Goal: Information Seeking & Learning: Learn about a topic

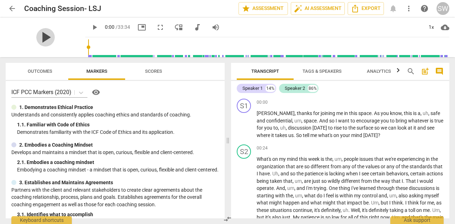
click at [40, 34] on span "play_arrow" at bounding box center [45, 37] width 18 height 18
click at [430, 27] on div "1x" at bounding box center [430, 27] width 13 height 11
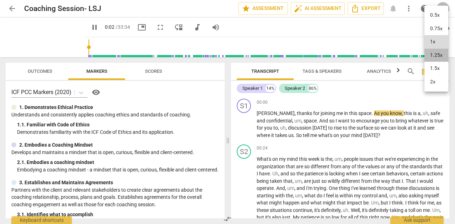
click at [434, 55] on li "1.25x" at bounding box center [436, 55] width 24 height 13
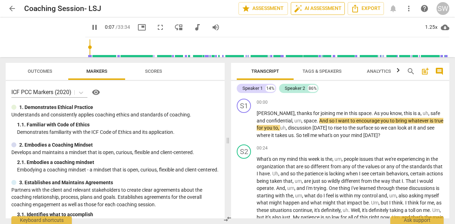
click at [324, 10] on span "auto_fix_high AI Assessment" at bounding box center [318, 8] width 48 height 9
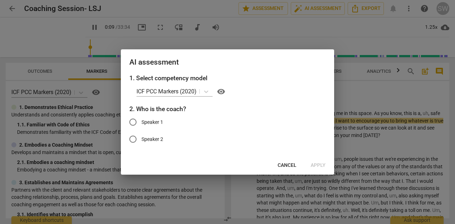
type input "10"
click at [132, 122] on input "Speaker 1" at bounding box center [132, 122] width 17 height 17
radio input "true"
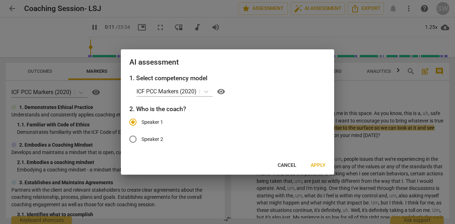
click at [318, 164] on span "Apply" at bounding box center [317, 165] width 15 height 7
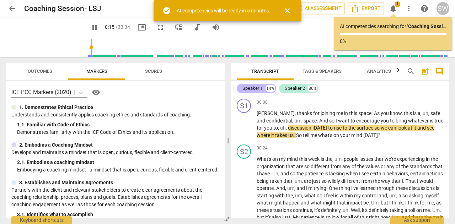
click at [252, 88] on div "Speaker 1" at bounding box center [252, 88] width 20 height 7
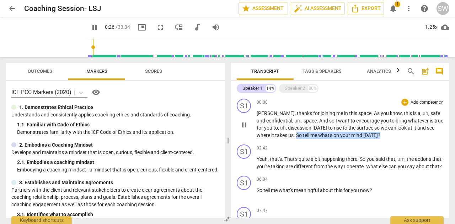
drag, startPoint x: 296, startPoint y: 135, endPoint x: 386, endPoint y: 136, distance: 90.6
click at [386, 136] on p "[PERSON_NAME] , thanks for joining me in this space . As you know , this is a ,…" at bounding box center [349, 124] width 187 height 29
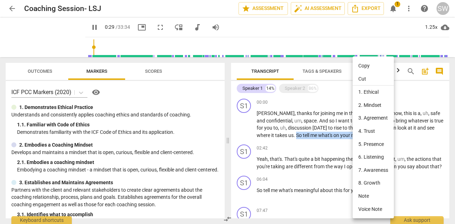
click at [369, 66] on li "Copy" at bounding box center [372, 65] width 41 height 13
copy p "So tell me what's on your mind [DATE] ?"
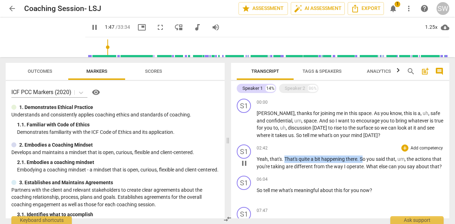
drag, startPoint x: 285, startPoint y: 159, endPoint x: 361, endPoint y: 158, distance: 76.7
click at [361, 158] on p "Yeah , that's . That's quite a bit happening there . So you said that , um , th…" at bounding box center [349, 163] width 187 height 15
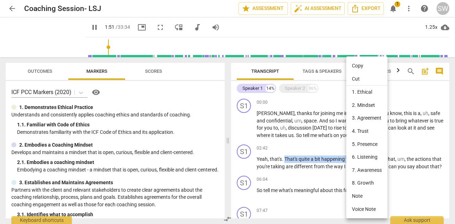
click at [361, 65] on li "Copy" at bounding box center [366, 65] width 41 height 13
copy p "That's quite a bit happening there . S"
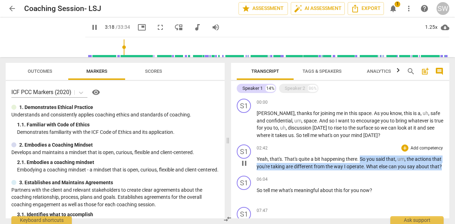
drag, startPoint x: 359, startPoint y: 159, endPoint x: 270, endPoint y: 177, distance: 91.3
click at [270, 170] on p "Yeah , that's . That's quite a bit happening there . So you said that , um , th…" at bounding box center [349, 163] width 187 height 15
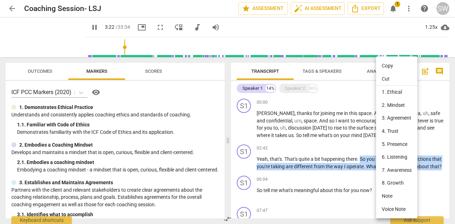
click at [386, 66] on li "Copy" at bounding box center [396, 65] width 41 height 13
copy p "So you said that , um , the actions that you're taking are different from the w…"
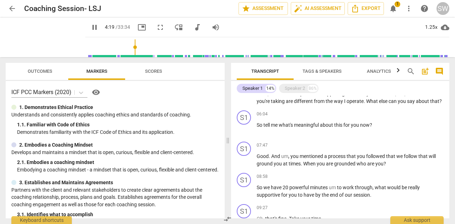
scroll to position [67, 0]
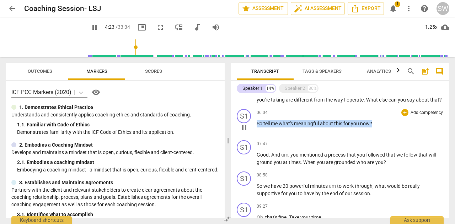
drag, startPoint x: 257, startPoint y: 131, endPoint x: 381, endPoint y: 129, distance: 124.4
click at [381, 128] on p "So tell me what's meaningful about this for you now ?" at bounding box center [349, 123] width 187 height 7
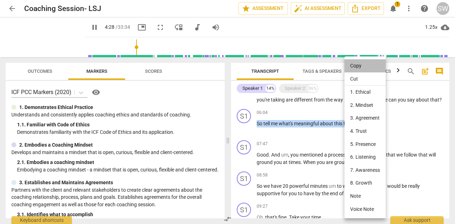
click at [357, 64] on li "Copy" at bounding box center [364, 65] width 41 height 13
copy p "So tell me what's meaningful about this for you now ?"
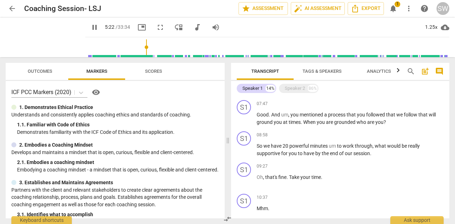
scroll to position [112, 0]
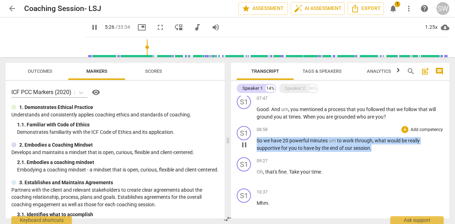
drag, startPoint x: 256, startPoint y: 148, endPoint x: 380, endPoint y: 152, distance: 124.0
click at [380, 152] on p "So we have 20 powerful minutes um to work through , what would be really suppor…" at bounding box center [349, 144] width 187 height 15
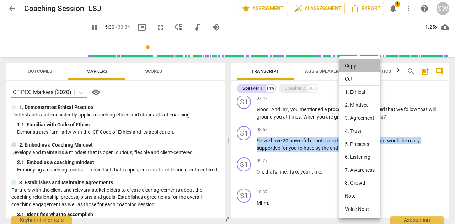
click at [359, 67] on li "Copy" at bounding box center [359, 65] width 41 height 13
copy p "So we have 20 powerful minutes um to work through , what would be really suppor…"
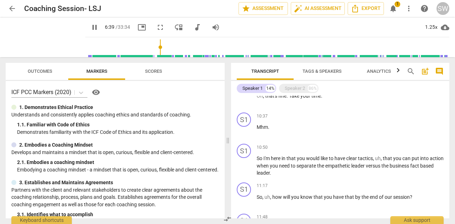
scroll to position [199, 0]
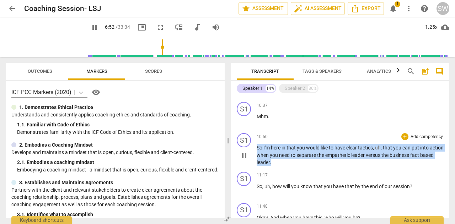
drag, startPoint x: 257, startPoint y: 154, endPoint x: 297, endPoint y: 171, distance: 43.6
click at [297, 166] on p "So I'm here in that you would like to have clear tactics , uh , that you can pu…" at bounding box center [349, 155] width 187 height 22
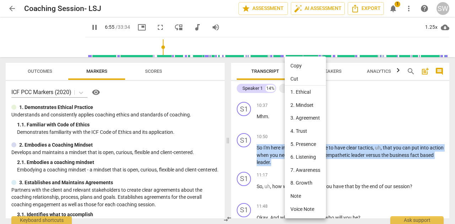
click at [299, 66] on li "Copy" at bounding box center [305, 65] width 41 height 13
copy p "So I'm here in that you would like to have clear tactics , uh , that you can pu…"
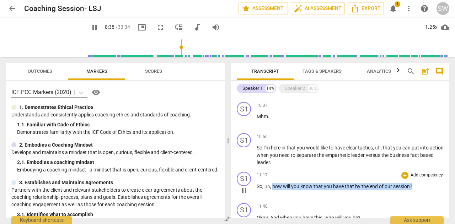
drag, startPoint x: 272, startPoint y: 194, endPoint x: 431, endPoint y: 185, distance: 159.4
click at [431, 185] on div "11:17 + Add competency keyboard_arrow_right So , uh , how will you know that yo…" at bounding box center [349, 185] width 187 height 26
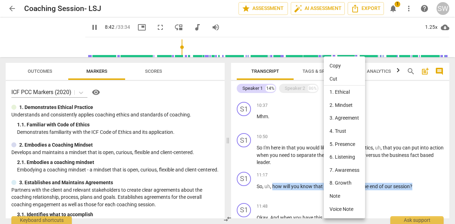
click at [337, 67] on li "Copy" at bounding box center [344, 65] width 41 height 13
copy p "how will you know that you have that by the end of our session ?"
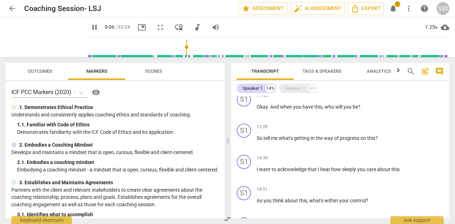
scroll to position [306, 0]
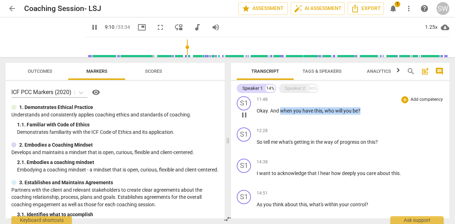
drag, startPoint x: 280, startPoint y: 118, endPoint x: 372, endPoint y: 118, distance: 92.4
click at [372, 115] on p "Okay . And when you have this , who will you be ?" at bounding box center [349, 110] width 187 height 7
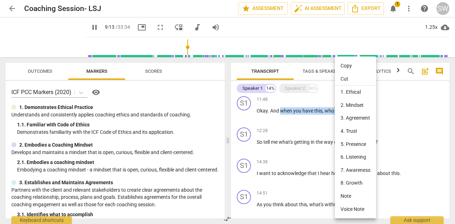
click at [355, 65] on li "Copy" at bounding box center [355, 65] width 41 height 13
copy p "when you have this , who will you be ?"
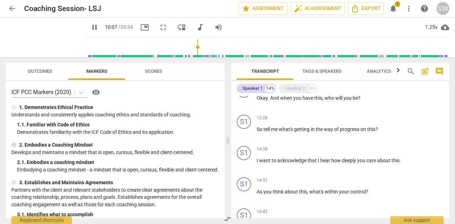
scroll to position [326, 0]
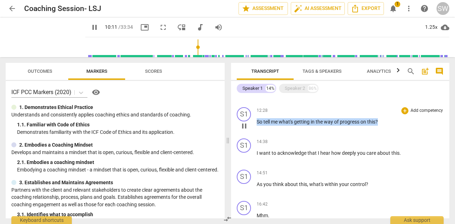
drag, startPoint x: 256, startPoint y: 129, endPoint x: 387, endPoint y: 125, distance: 130.8
click at [387, 125] on div "12:28 + Add competency keyboard_arrow_right So tell me what's getting in the wa…" at bounding box center [349, 120] width 187 height 26
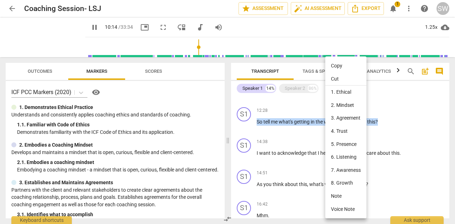
click at [339, 67] on li "Copy" at bounding box center [345, 65] width 41 height 13
copy p "So tell me what's getting in the way of progress on this ?"
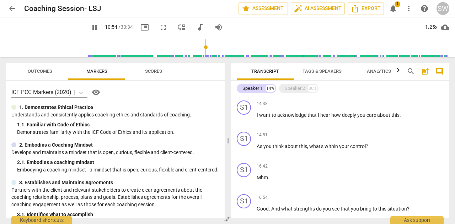
scroll to position [366, 0]
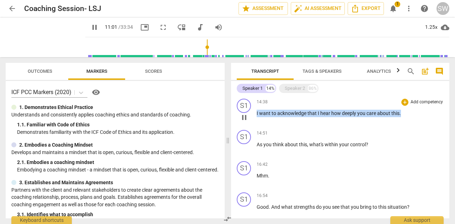
drag, startPoint x: 256, startPoint y: 120, endPoint x: 422, endPoint y: 120, distance: 165.2
click at [422, 117] on p "I want to acknowledge that I hear how deeply you care about this ." at bounding box center [349, 113] width 187 height 7
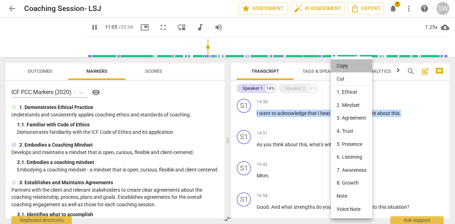
click at [352, 67] on li "Copy" at bounding box center [351, 65] width 41 height 13
copy p "I want to acknowledge that I hear how deeply you care about this ."
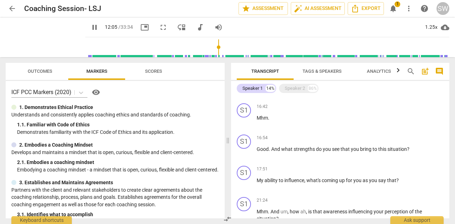
scroll to position [427, 0]
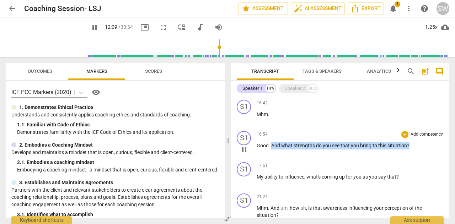
drag, startPoint x: 271, startPoint y: 154, endPoint x: 426, endPoint y: 154, distance: 154.9
click at [426, 150] on p "Good . And what strengths do you see that you bring to this situation ?" at bounding box center [349, 145] width 187 height 7
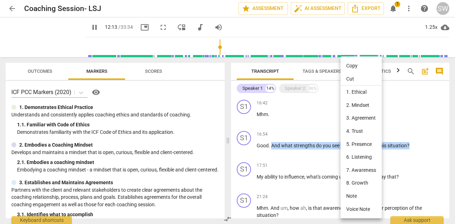
click at [363, 67] on li "Copy" at bounding box center [360, 65] width 41 height 13
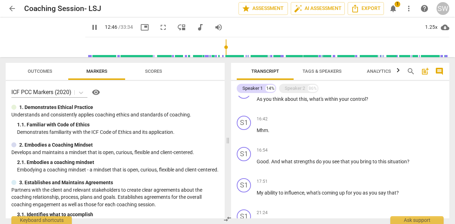
scroll to position [418, 0]
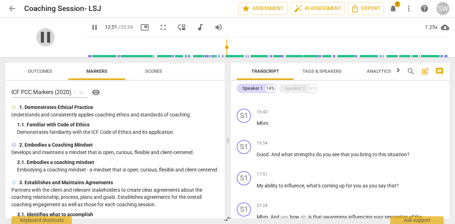
click at [42, 32] on span "pause" at bounding box center [45, 37] width 18 height 18
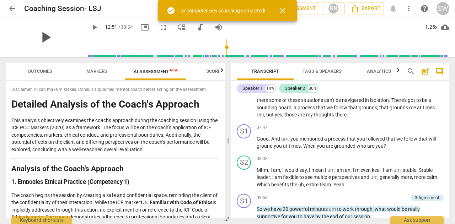
scroll to position [1131, 0]
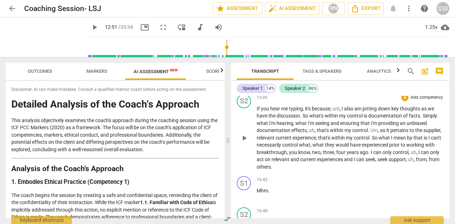
click at [325, 148] on span "what" at bounding box center [318, 145] width 12 height 6
click at [43, 39] on span "play_arrow" at bounding box center [45, 37] width 18 height 18
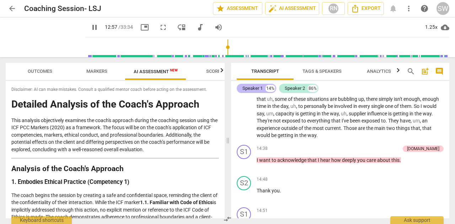
click at [254, 87] on div "Speaker 1" at bounding box center [252, 88] width 20 height 7
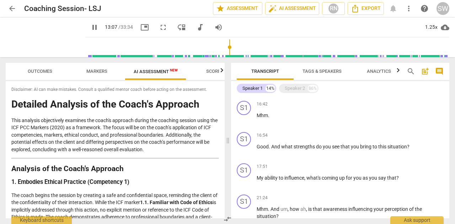
scroll to position [442, 0]
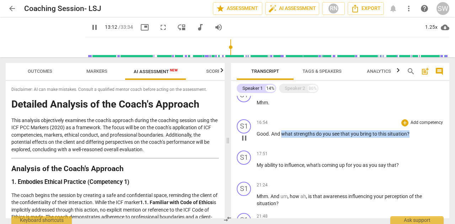
drag, startPoint x: 281, startPoint y: 142, endPoint x: 429, endPoint y: 139, distance: 148.2
click at [429, 138] on p "Good . And what strengths do you see that you bring to this situation ?" at bounding box center [349, 133] width 187 height 7
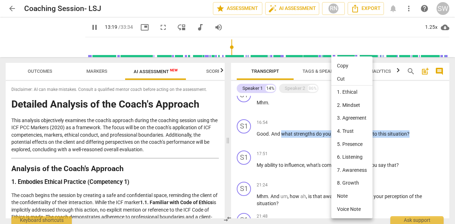
click at [350, 64] on li "Copy" at bounding box center [351, 65] width 41 height 13
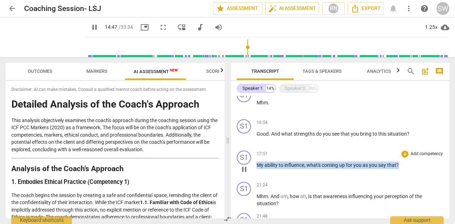
drag, startPoint x: 257, startPoint y: 172, endPoint x: 404, endPoint y: 174, distance: 146.4
click at [404, 169] on p "My ability to influence , what's coming up for you as you say that ?" at bounding box center [349, 165] width 187 height 7
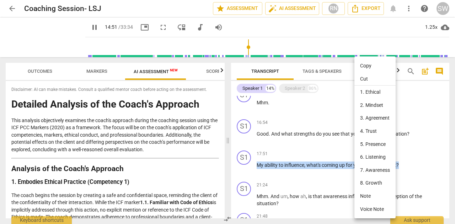
click at [368, 67] on li "Copy" at bounding box center [374, 65] width 41 height 13
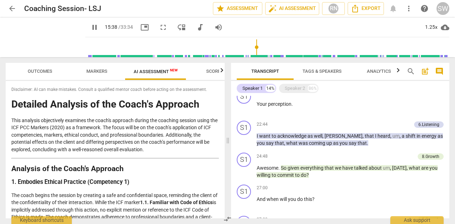
scroll to position [569, 0]
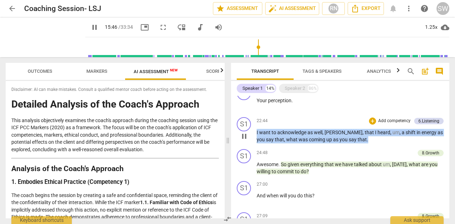
drag, startPoint x: 256, startPoint y: 140, endPoint x: 352, endPoint y: 146, distance: 95.4
click at [352, 144] on p "I want to acknowledge as well , [PERSON_NAME] , that I heard , um , a shift in …" at bounding box center [349, 136] width 187 height 15
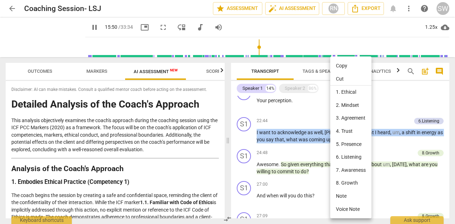
click at [352, 66] on li "Copy" at bounding box center [350, 65] width 41 height 13
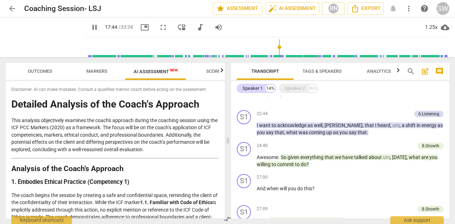
scroll to position [602, 0]
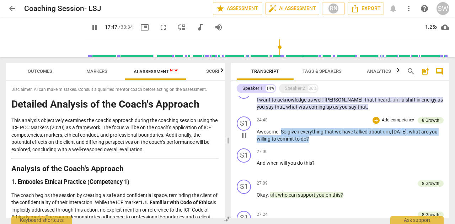
drag, startPoint x: 281, startPoint y: 139, endPoint x: 323, endPoint y: 147, distance: 43.5
click at [323, 143] on p "Awesome . So given everything that we have talked about um , [DATE] , what are …" at bounding box center [349, 135] width 187 height 15
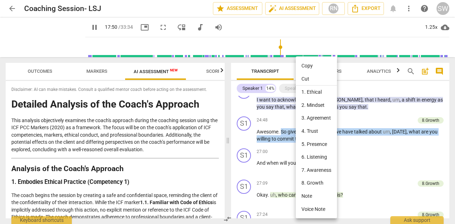
click at [316, 65] on li "Copy" at bounding box center [316, 65] width 41 height 13
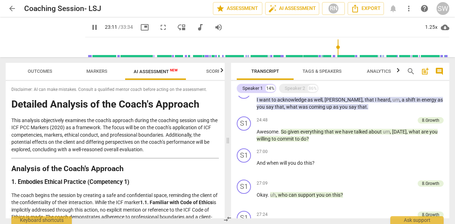
click at [334, 47] on input "range" at bounding box center [268, 47] width 361 height 23
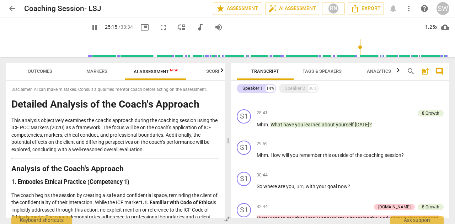
scroll to position [738, 0]
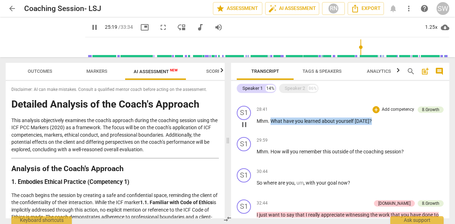
drag, startPoint x: 272, startPoint y: 128, endPoint x: 373, endPoint y: 126, distance: 101.6
click at [373, 125] on p "Mhm . What have you learned about yourself [DATE] ?" at bounding box center [349, 121] width 187 height 7
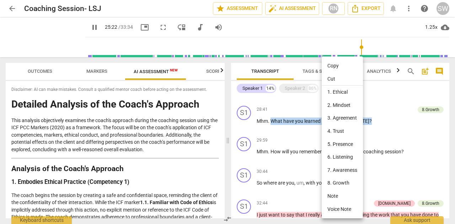
click at [331, 66] on li "Copy" at bounding box center [341, 65] width 41 height 13
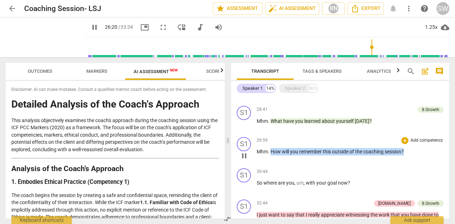
drag, startPoint x: 270, startPoint y: 158, endPoint x: 412, endPoint y: 151, distance: 142.2
click at [412, 151] on div "29:59 + Add competency keyboard_arrow_right Mhm . How will you remember this ou…" at bounding box center [349, 150] width 187 height 26
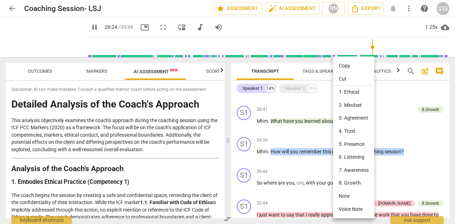
click at [350, 66] on li "Copy" at bounding box center [353, 65] width 41 height 13
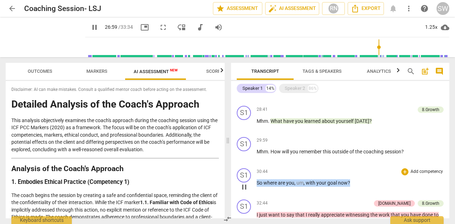
drag, startPoint x: 256, startPoint y: 190, endPoint x: 376, endPoint y: 183, distance: 119.6
click at [376, 183] on div "30:44 + Add competency keyboard_arrow_right So where are you , um , with your g…" at bounding box center [349, 181] width 187 height 26
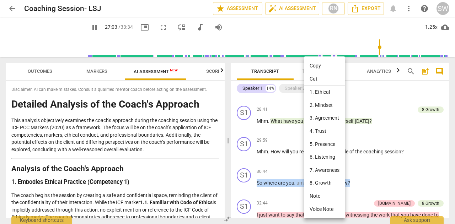
click at [316, 64] on li "Copy" at bounding box center [324, 65] width 41 height 13
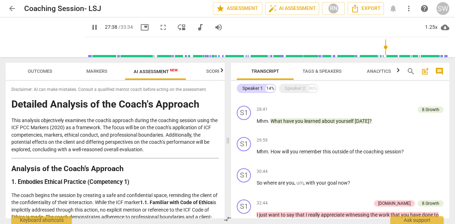
drag, startPoint x: 445, startPoint y: 195, endPoint x: 447, endPoint y: 201, distance: 5.8
click at [447, 201] on div "S1 play_arrow pause 00:00 + Add competency 1.Ethical 3.Agreement [DOMAIN_NAME] …" at bounding box center [340, 157] width 218 height 123
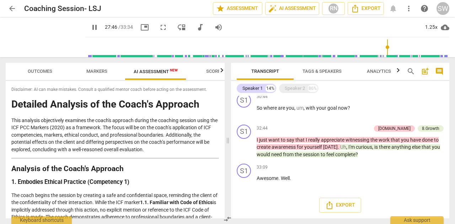
scroll to position [820, 0]
drag, startPoint x: 256, startPoint y: 140, endPoint x: 324, endPoint y: 149, distance: 68.8
click at [324, 149] on div "S1 play_arrow pause 32:44 + Add competency [DOMAIN_NAME] 8.Growth keyboard_arro…" at bounding box center [340, 141] width 218 height 39
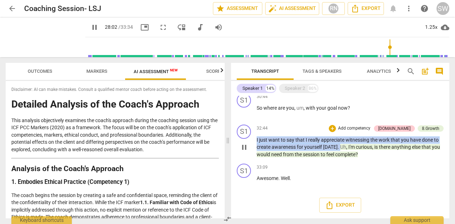
drag, startPoint x: 257, startPoint y: 140, endPoint x: 337, endPoint y: 147, distance: 80.6
click at [337, 147] on p "I just want to say that I really appreciate witnessing the work that you have d…" at bounding box center [349, 147] width 187 height 22
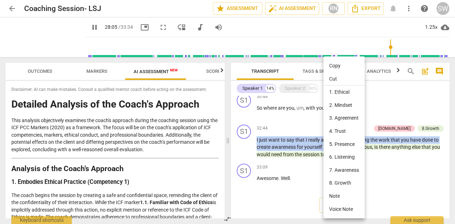
click at [342, 67] on li "Copy" at bounding box center [343, 65] width 41 height 13
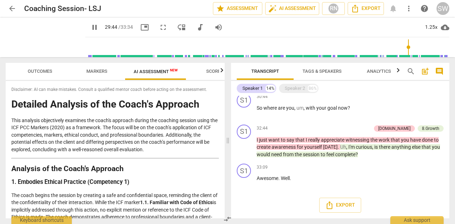
type input "1785"
